Goal: Information Seeking & Learning: Learn about a topic

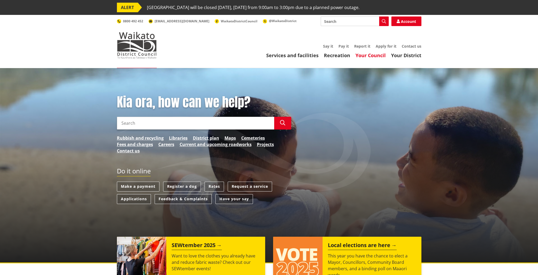
click at [370, 55] on link "Your Council" at bounding box center [371, 55] width 30 height 6
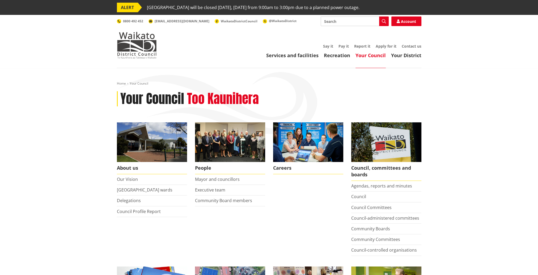
click at [348, 19] on input "Search" at bounding box center [355, 21] width 68 height 10
type input "DISTRICT PLAN"
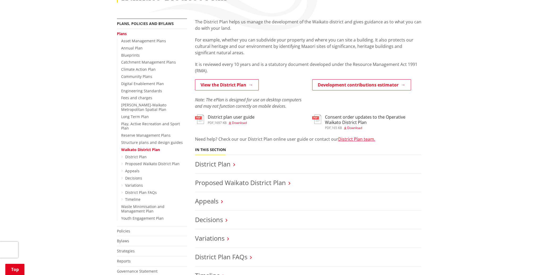
scroll to position [133, 0]
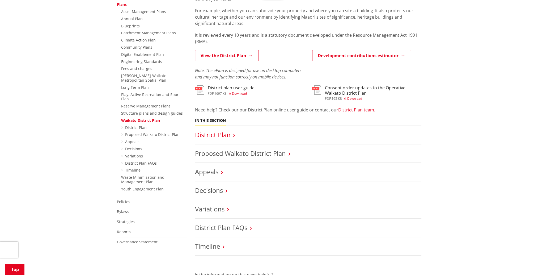
click at [227, 137] on link "District Plan" at bounding box center [213, 134] width 36 height 9
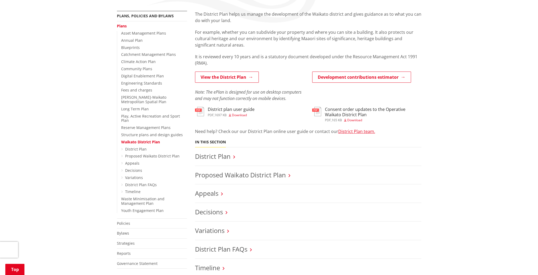
scroll to position [80, 0]
